Goal: Task Accomplishment & Management: Use online tool/utility

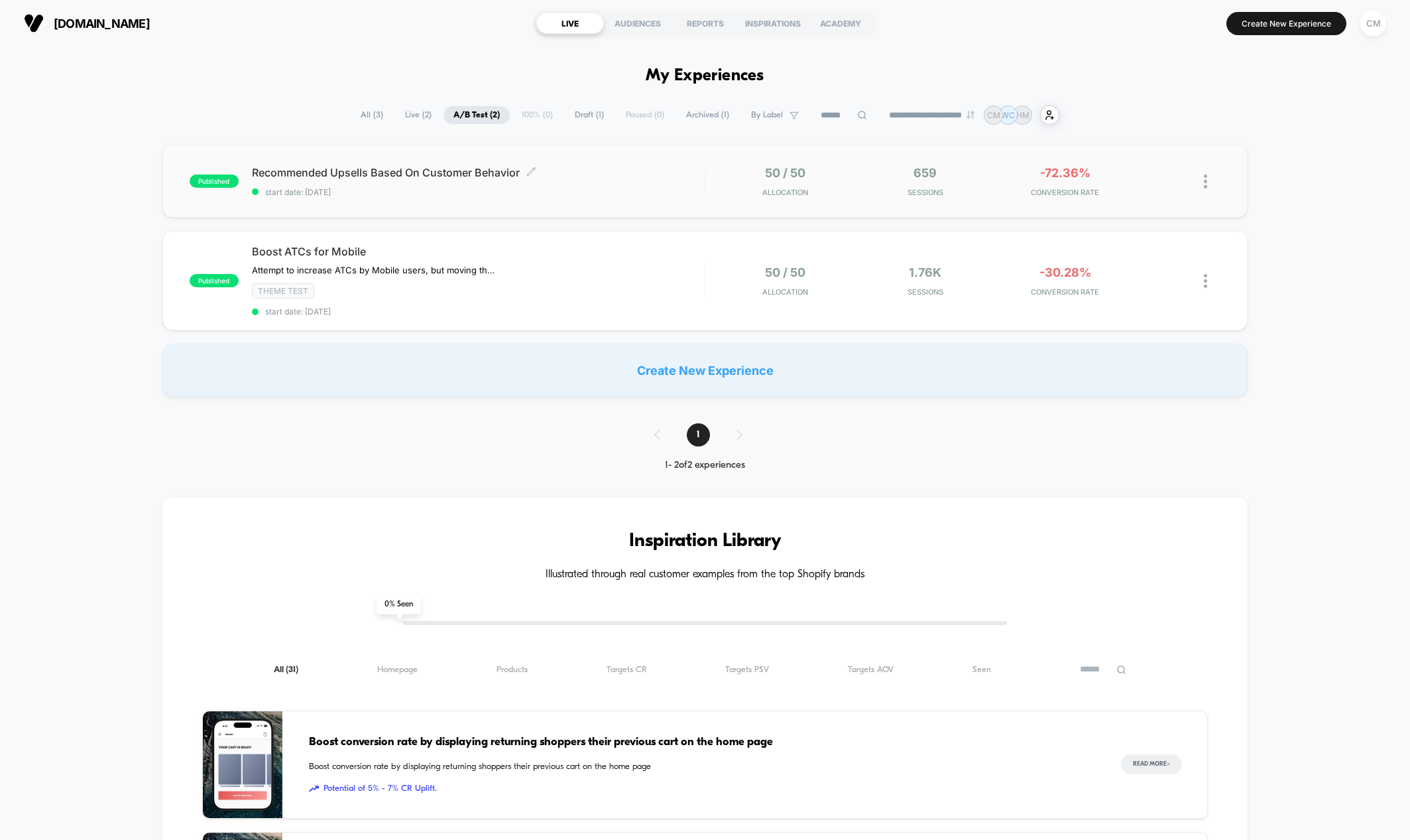
click at [400, 168] on span "Recommended Upsells Based On Customer Behavior Click to edit experience details" at bounding box center [478, 172] width 453 height 13
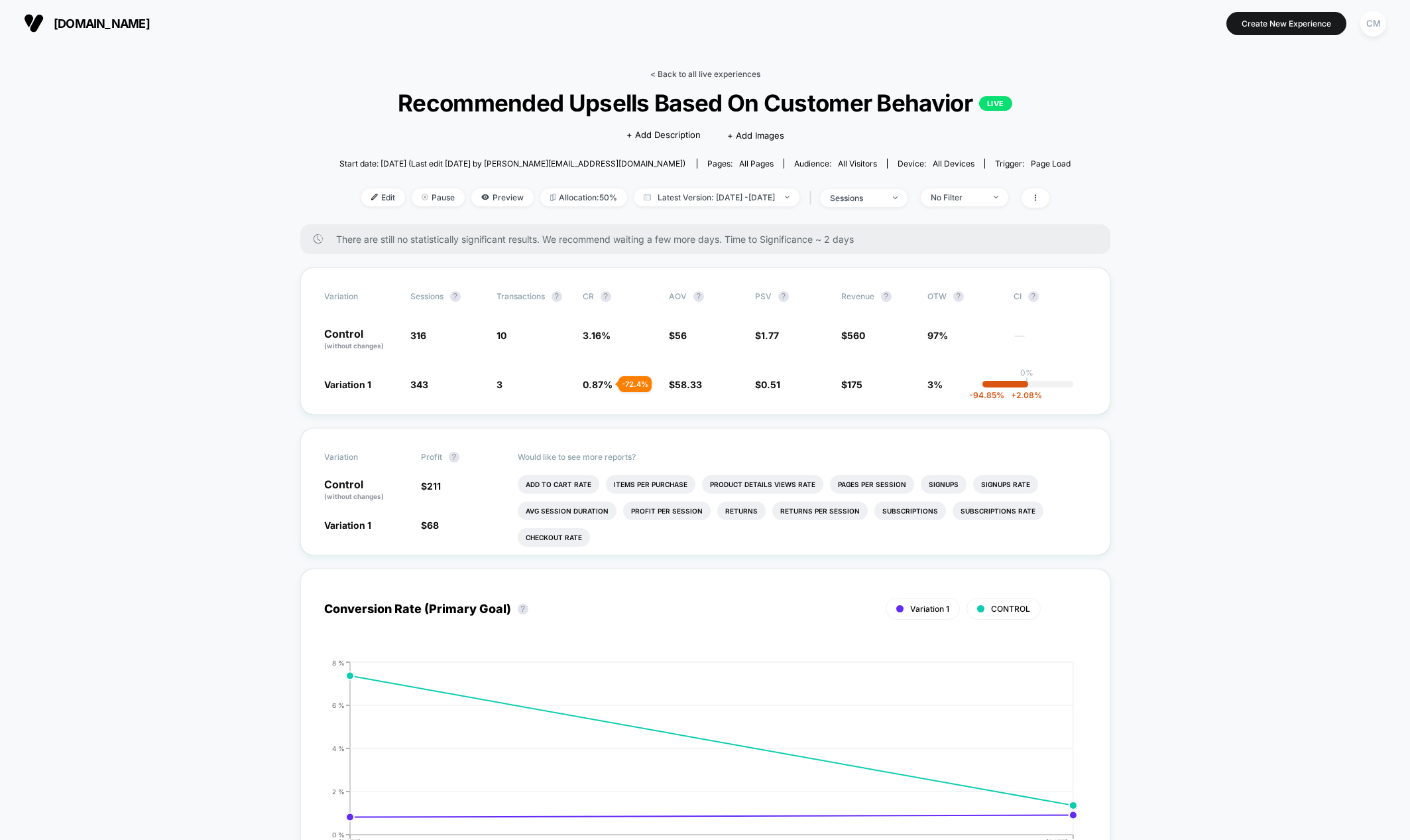
click at [680, 70] on link "< Back to all live experiences" at bounding box center [705, 74] width 110 height 10
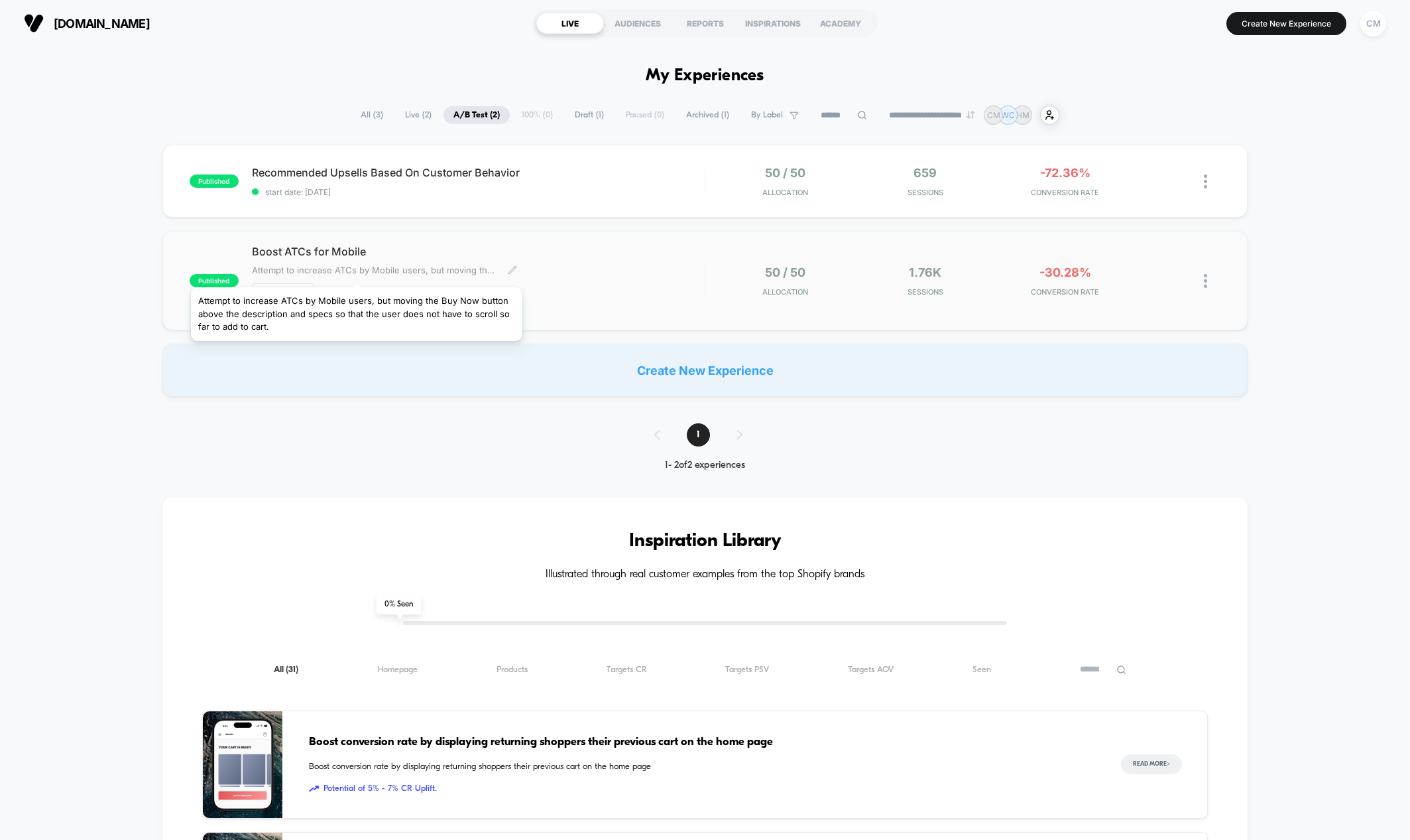
click at [357, 271] on span "Attempt to increase ATCs by Mobile users, but moving the Buy Now button above t…" at bounding box center [375, 270] width 246 height 11
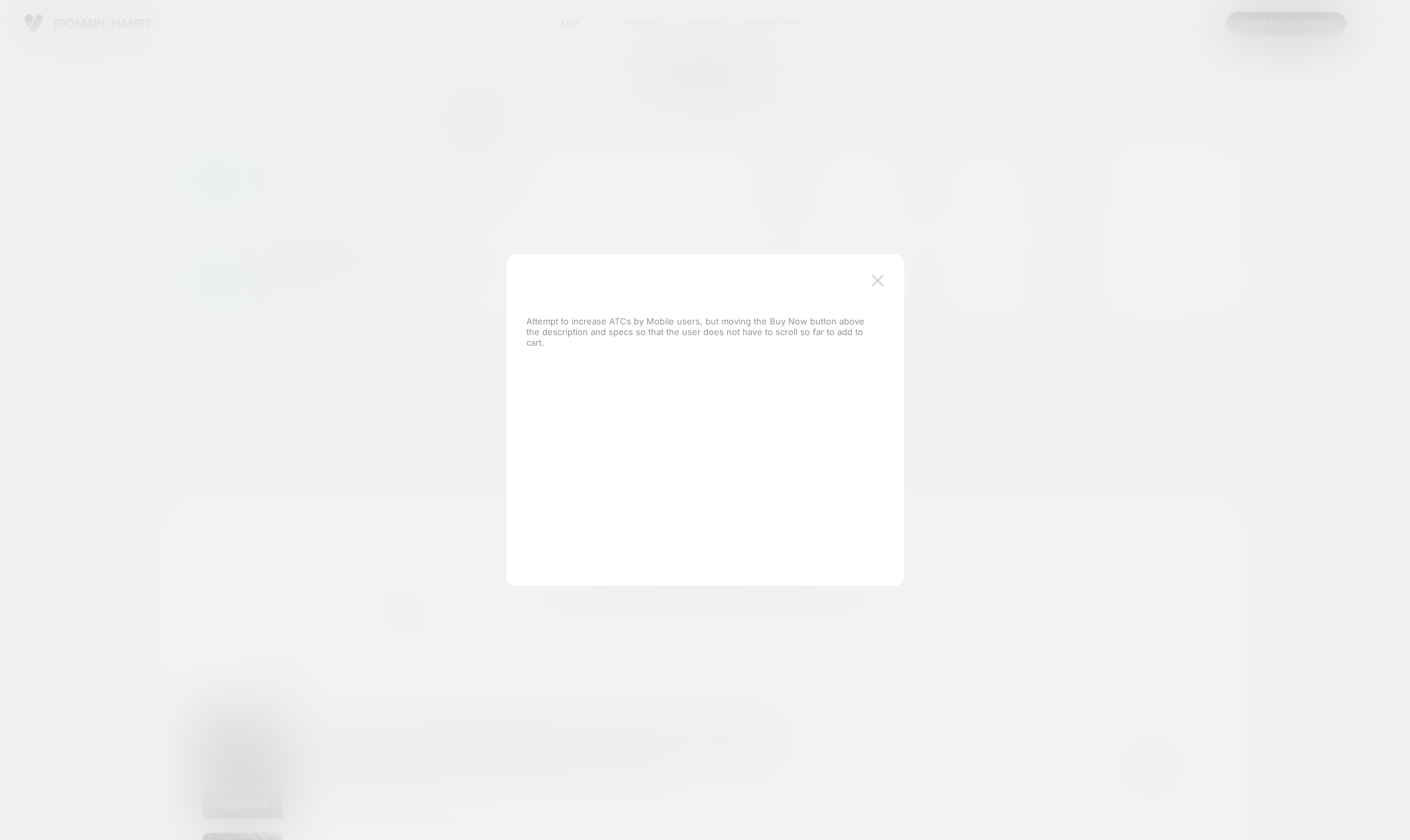
click at [876, 278] on img at bounding box center [878, 280] width 12 height 12
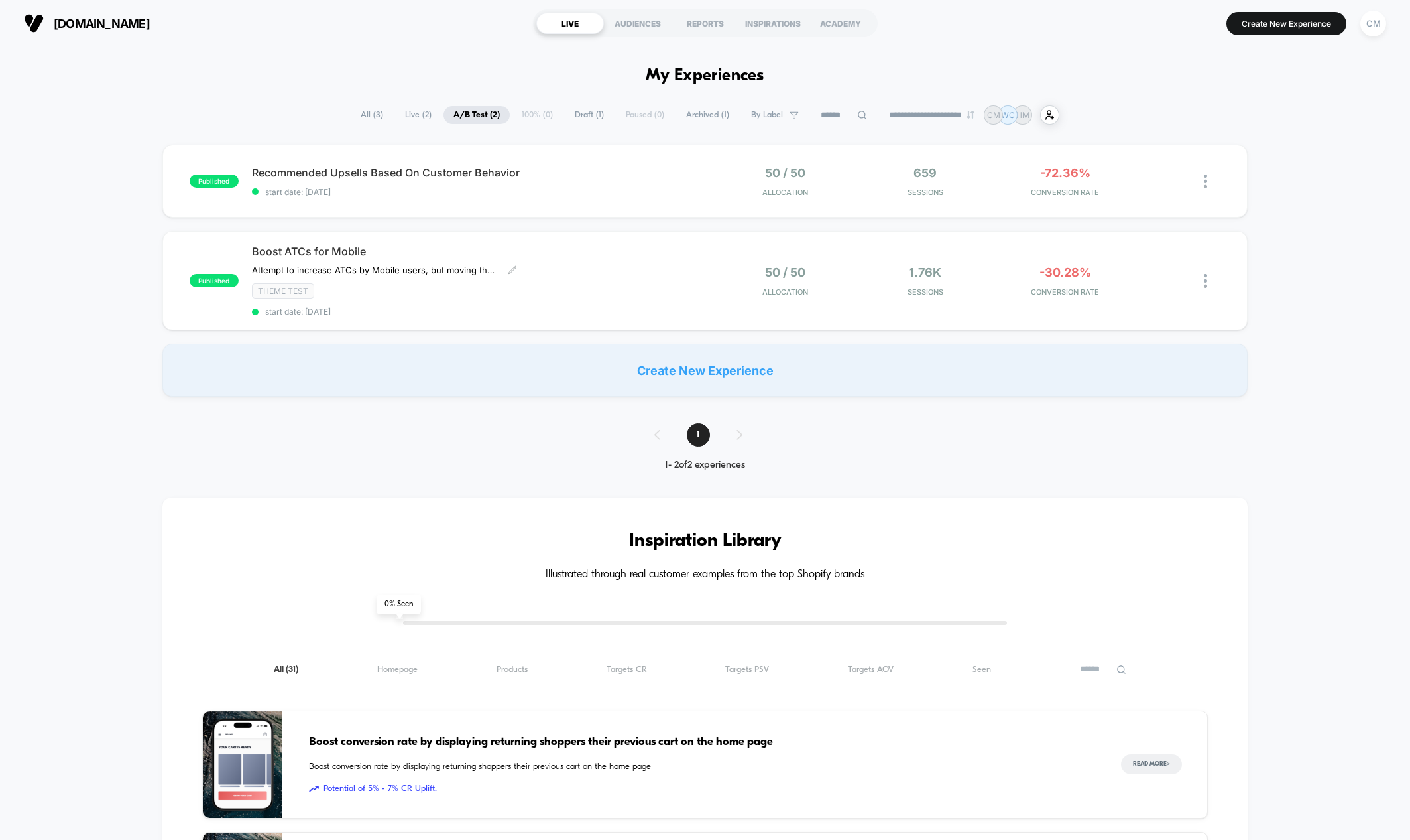
click at [1234, 351] on div "Create New Experience" at bounding box center [705, 369] width 1086 height 53
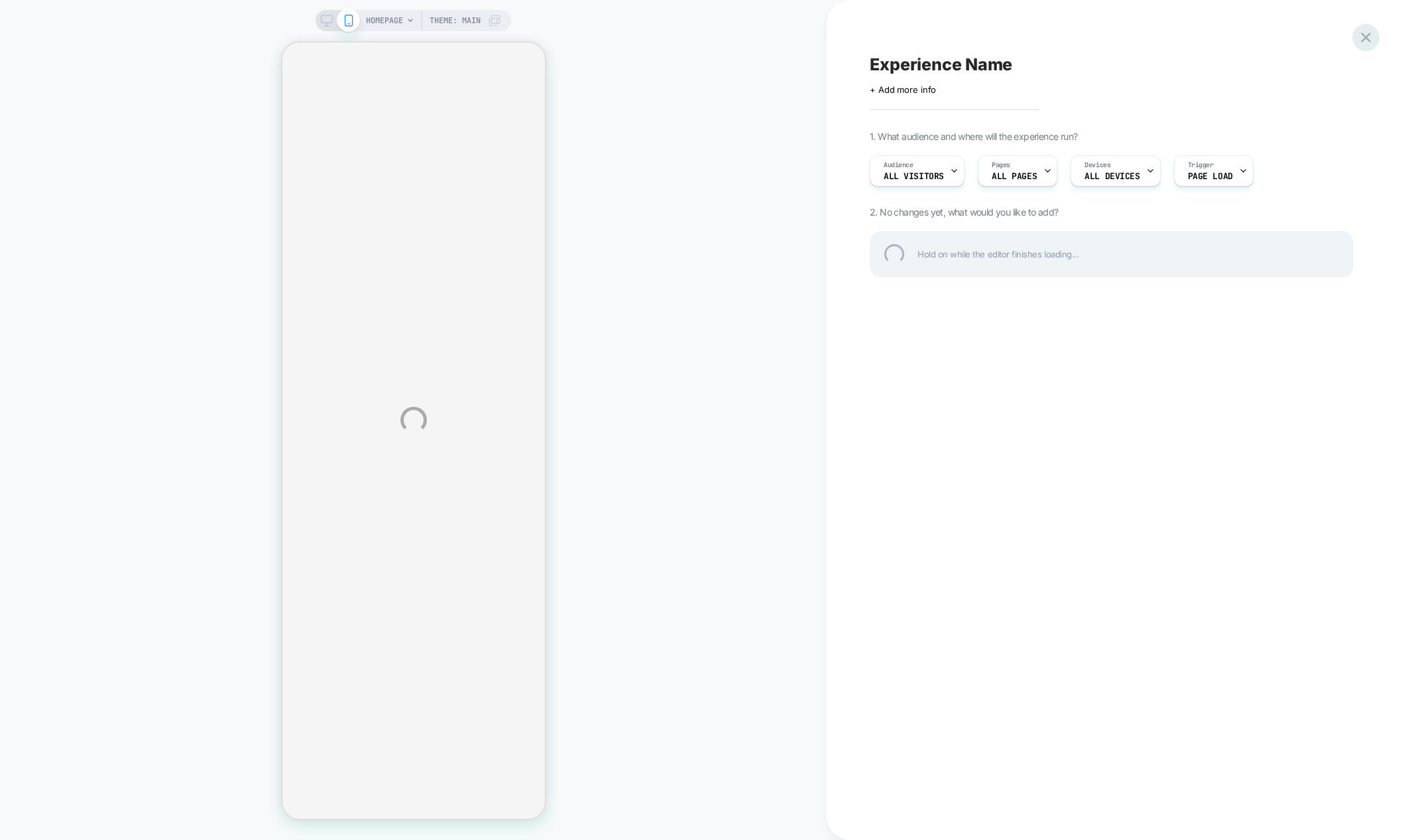
click at [1362, 35] on div at bounding box center [1366, 38] width 27 height 27
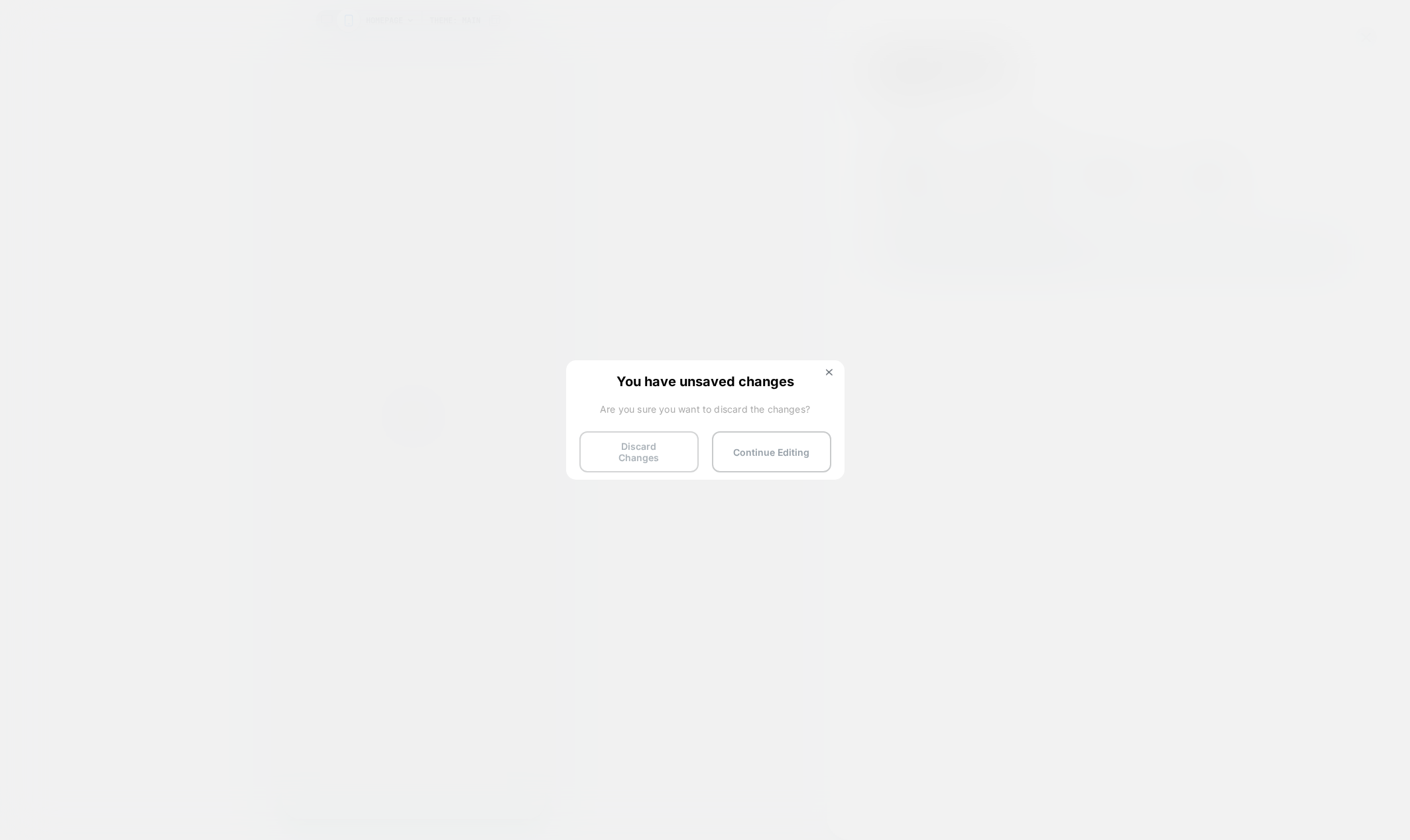
click at [681, 443] on button "Discard Changes" at bounding box center [639, 452] width 119 height 41
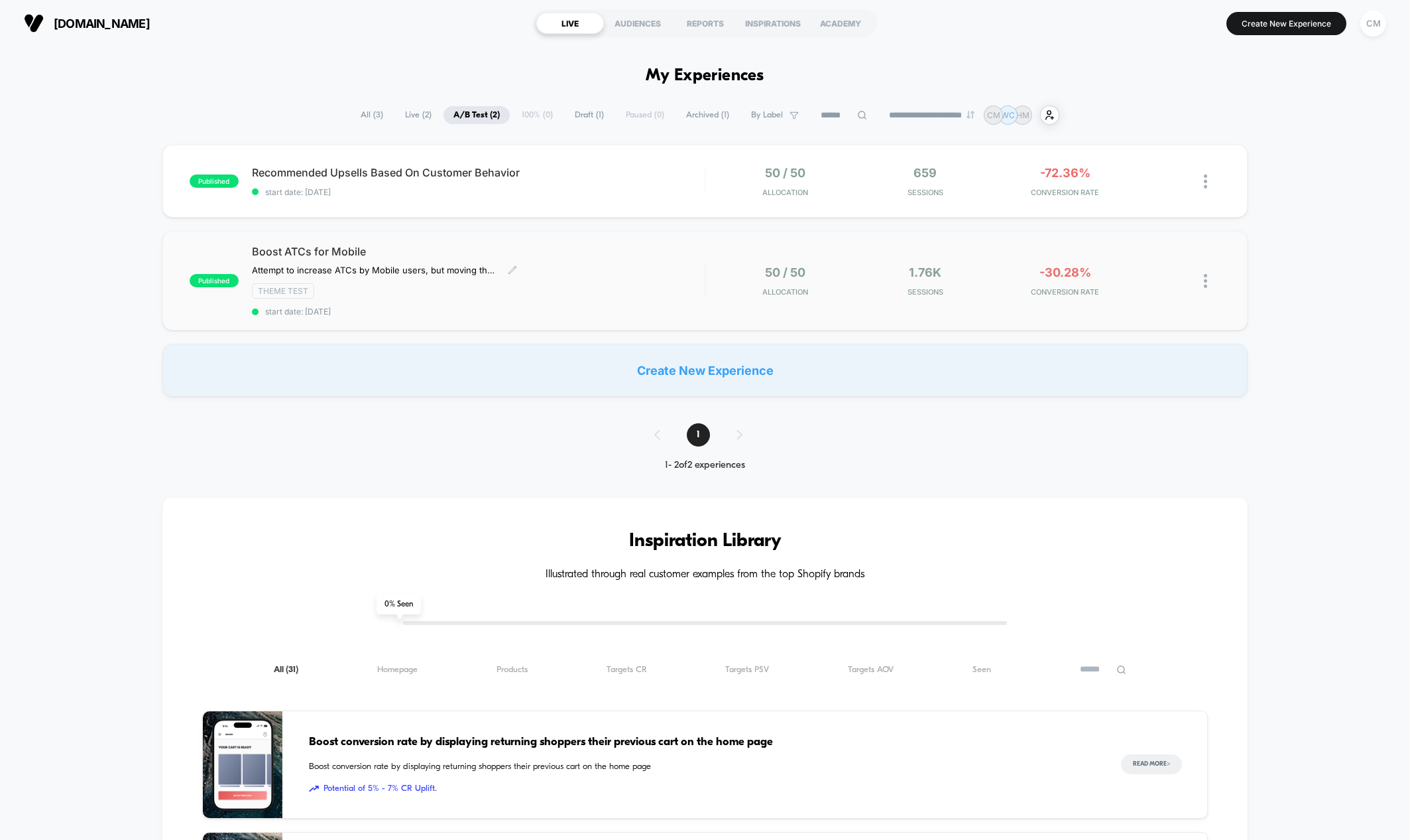
click at [415, 299] on div "Boost ATCs for Mobile Attempt to increase ATCs by Mobile users, but moving the …" at bounding box center [478, 281] width 453 height 72
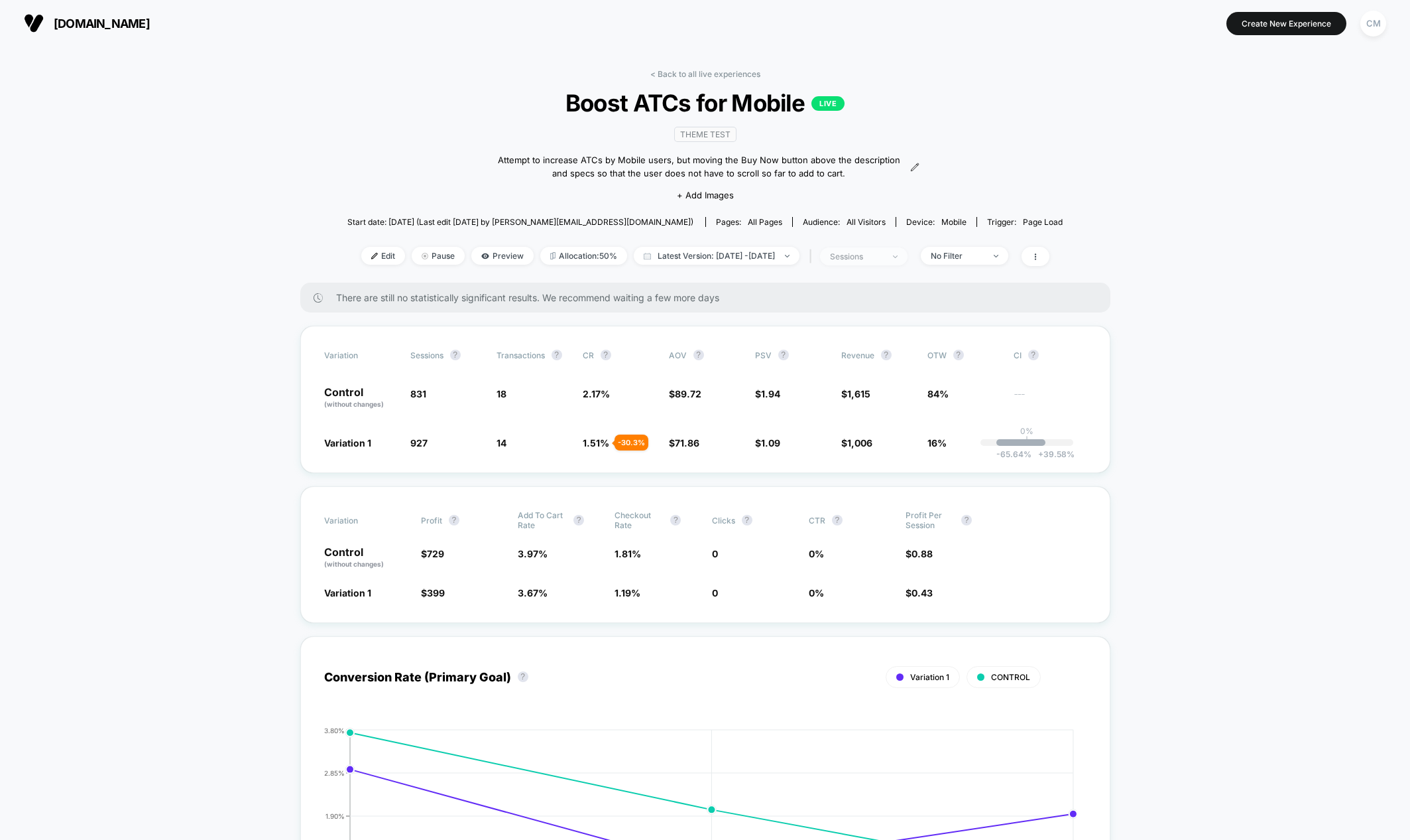
click at [898, 255] on img at bounding box center [895, 256] width 4 height 3
click at [883, 252] on div "sessions" at bounding box center [856, 255] width 53 height 10
click at [811, 359] on div at bounding box center [809, 359] width 10 height 10
click at [831, 401] on button "Save" at bounding box center [881, 397] width 157 height 22
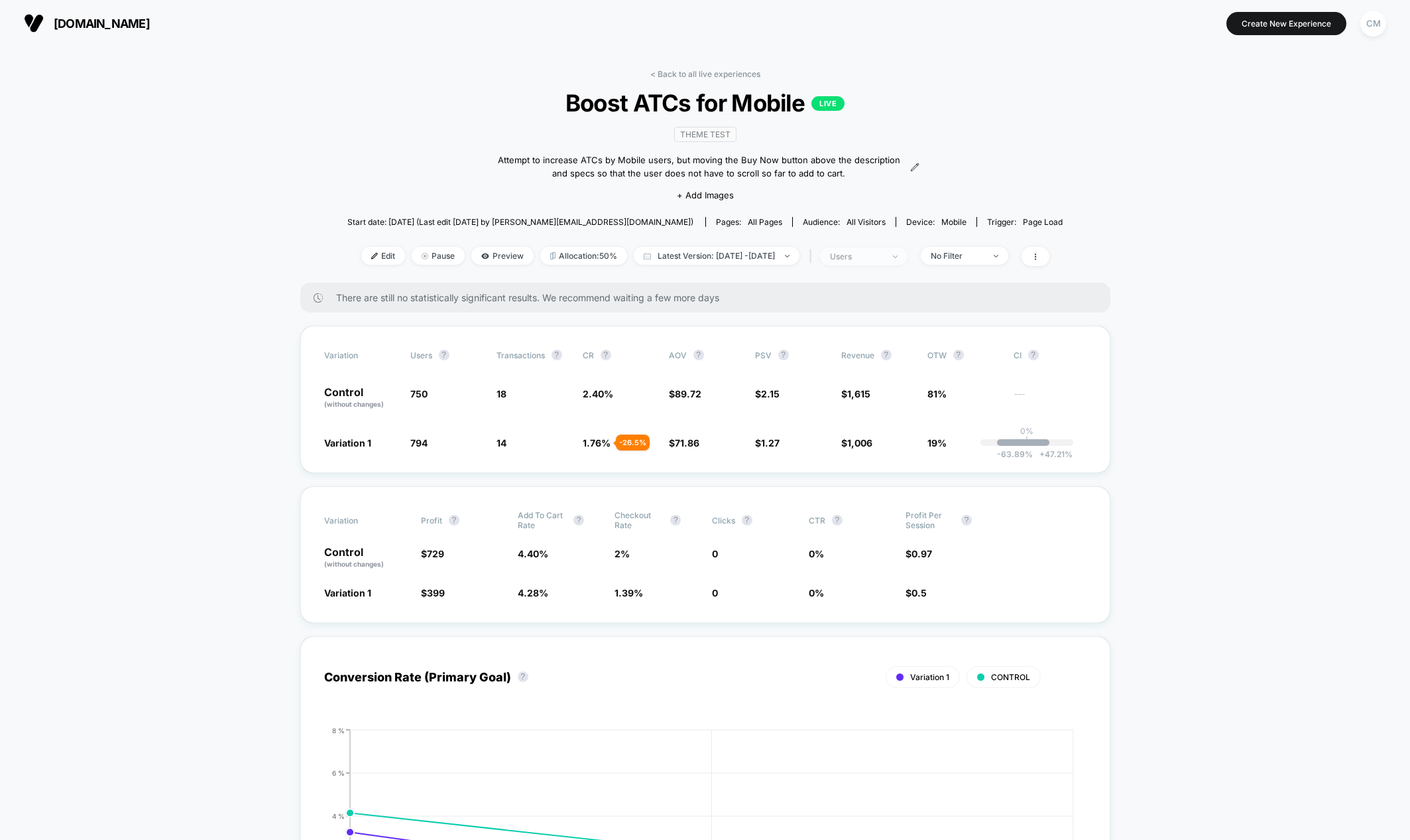
click at [908, 256] on span "users" at bounding box center [864, 256] width 88 height 18
click at [817, 312] on div "Sessions" at bounding box center [833, 306] width 59 height 13
click at [927, 395] on button "Save" at bounding box center [881, 397] width 157 height 22
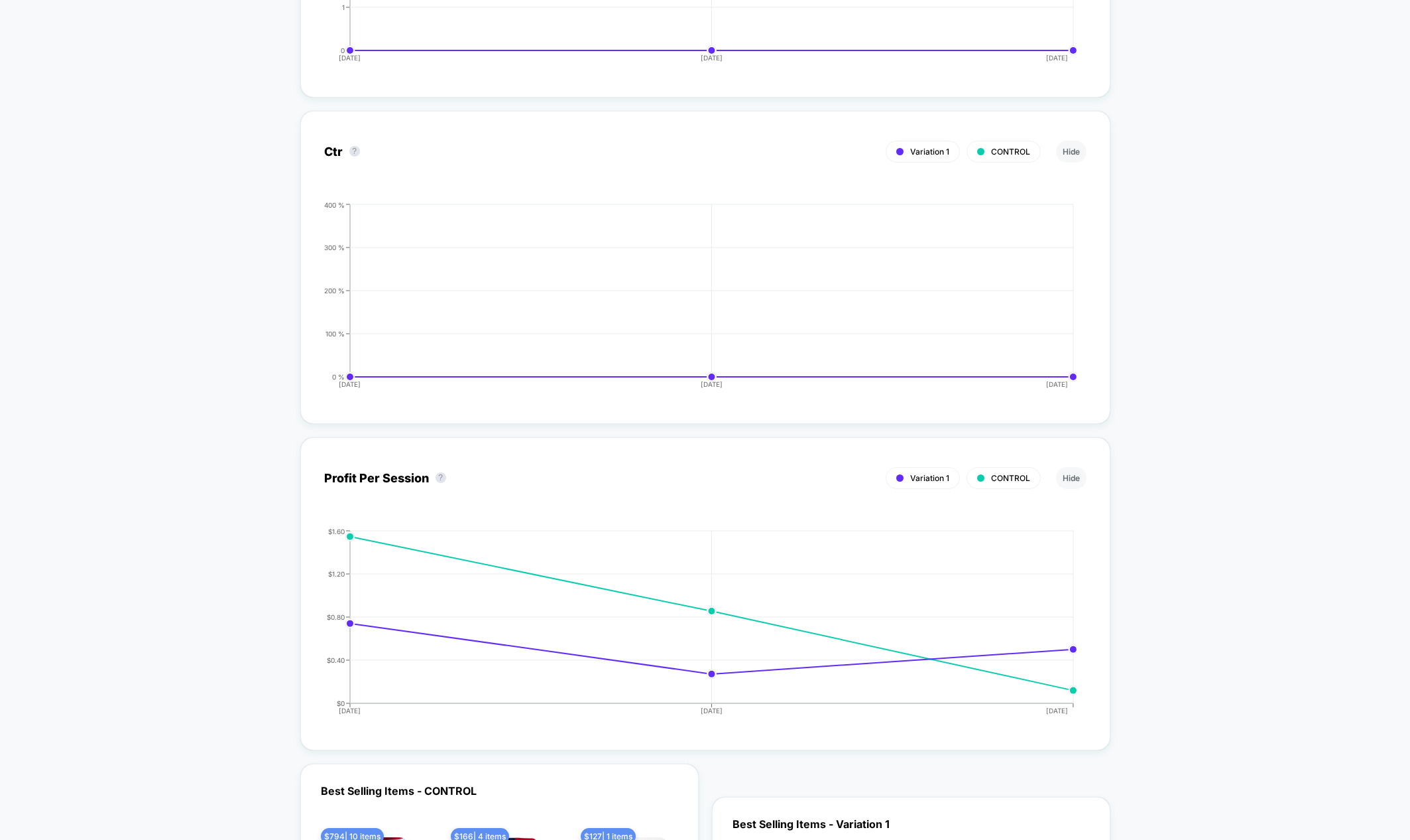
scroll to position [3051, 0]
